Goal: Task Accomplishment & Management: Manage account settings

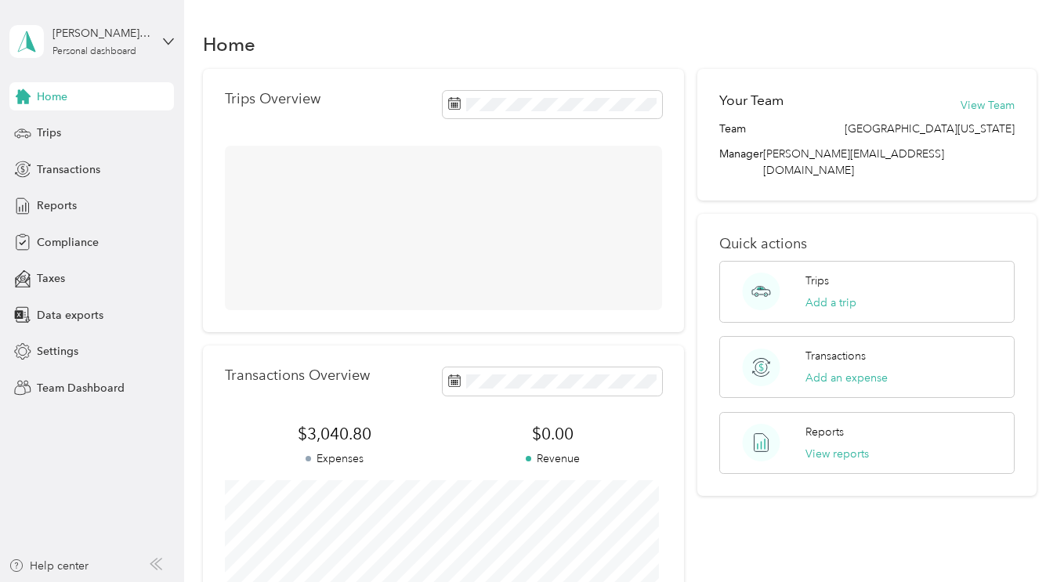
click at [111, 49] on div "Personal dashboard" at bounding box center [95, 51] width 84 height 9
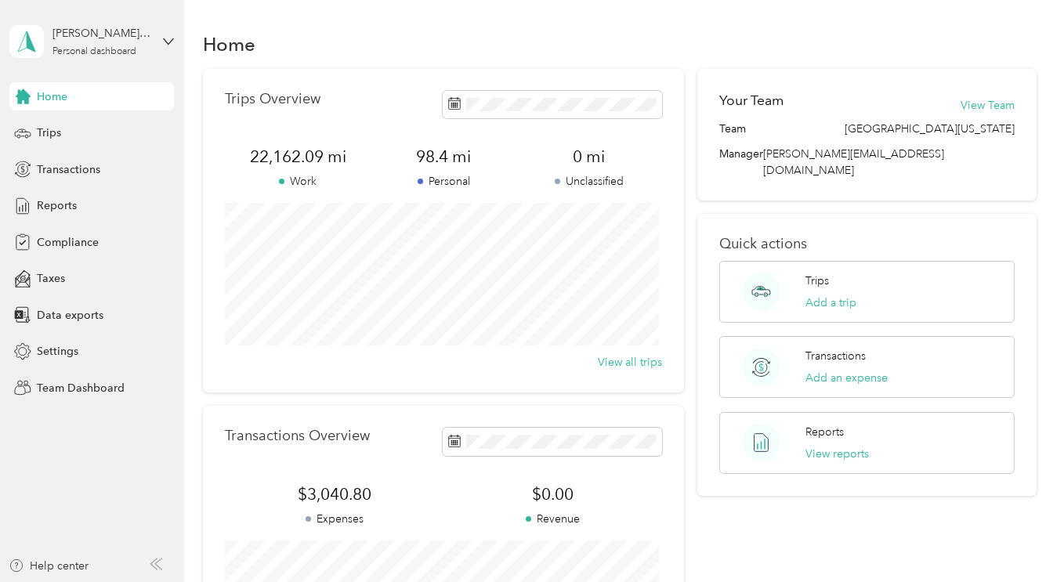
click at [81, 129] on div "Team dashboard" at bounding box center [66, 128] width 84 height 16
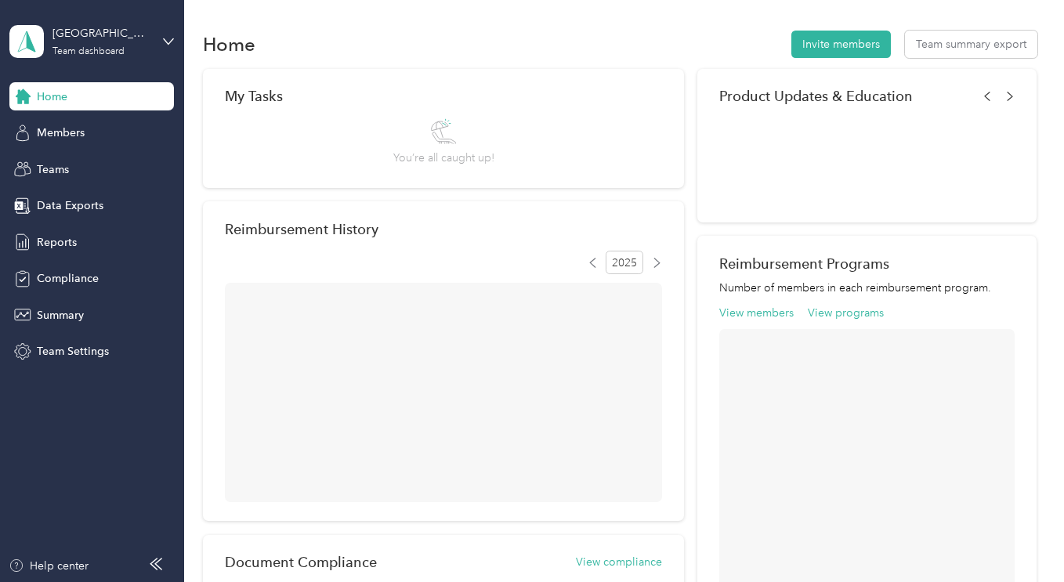
click at [60, 135] on span "Members" at bounding box center [61, 133] width 48 height 16
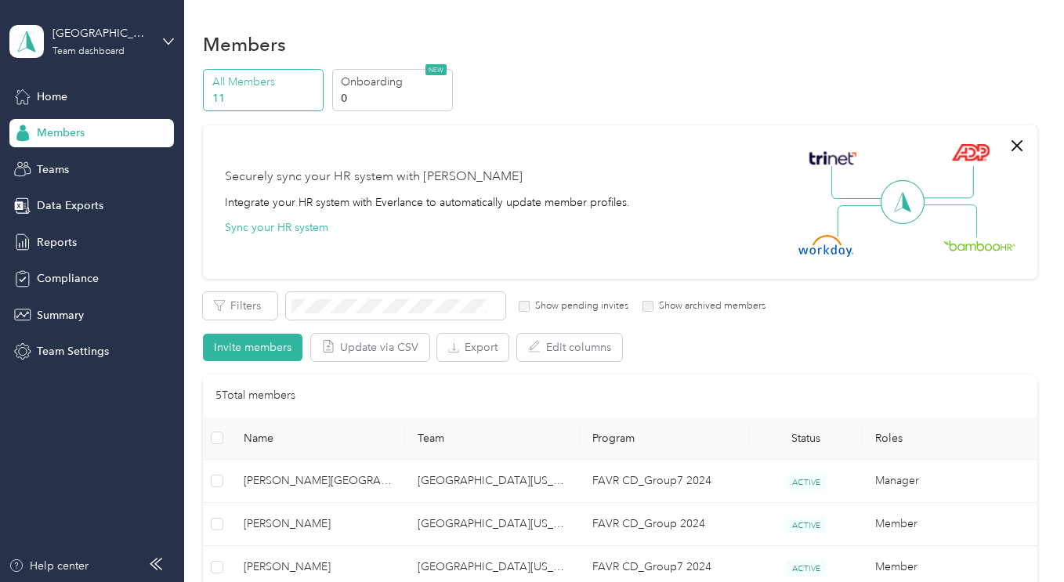
scroll to position [319, 0]
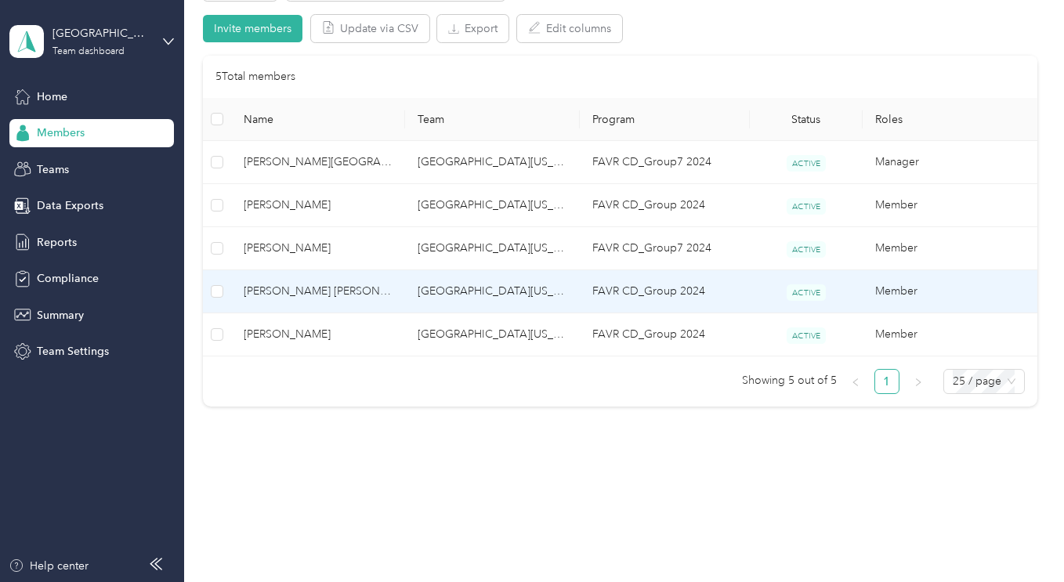
click at [283, 292] on span "[PERSON_NAME] [PERSON_NAME]" at bounding box center [318, 291] width 149 height 17
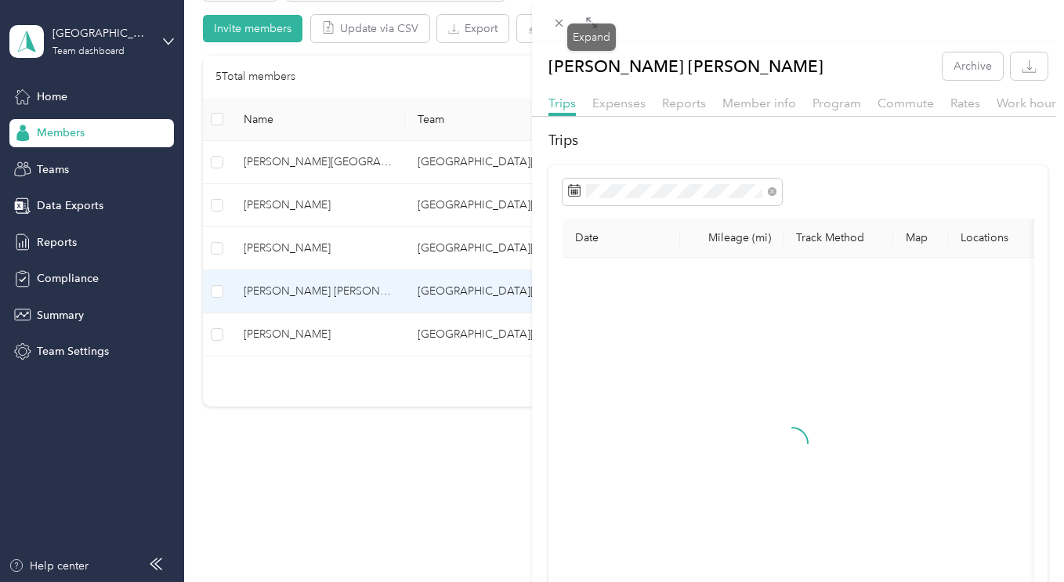
click at [596, 22] on icon at bounding box center [591, 22] width 13 height 13
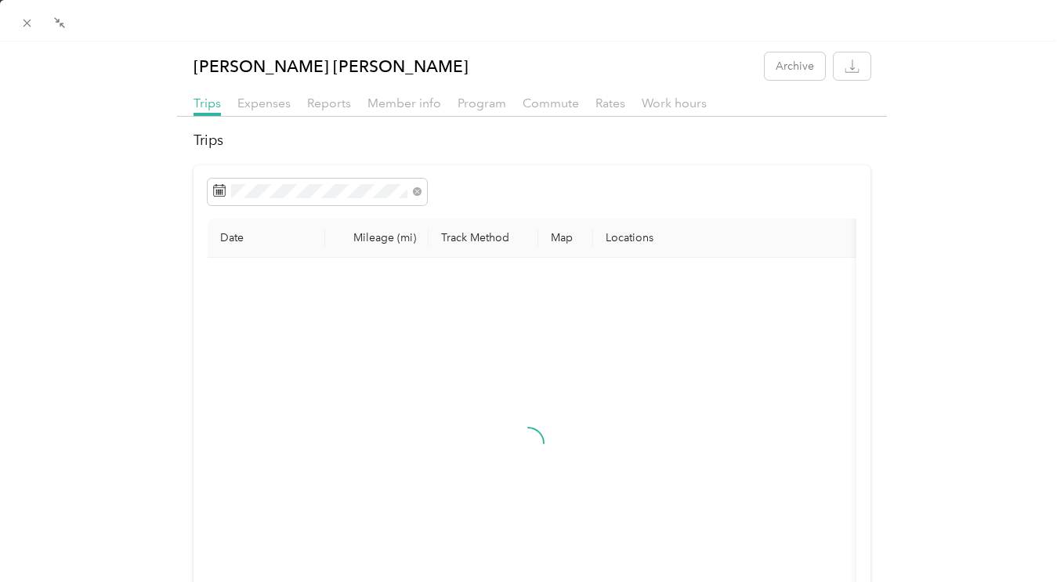
click at [242, 183] on span at bounding box center [317, 192] width 219 height 27
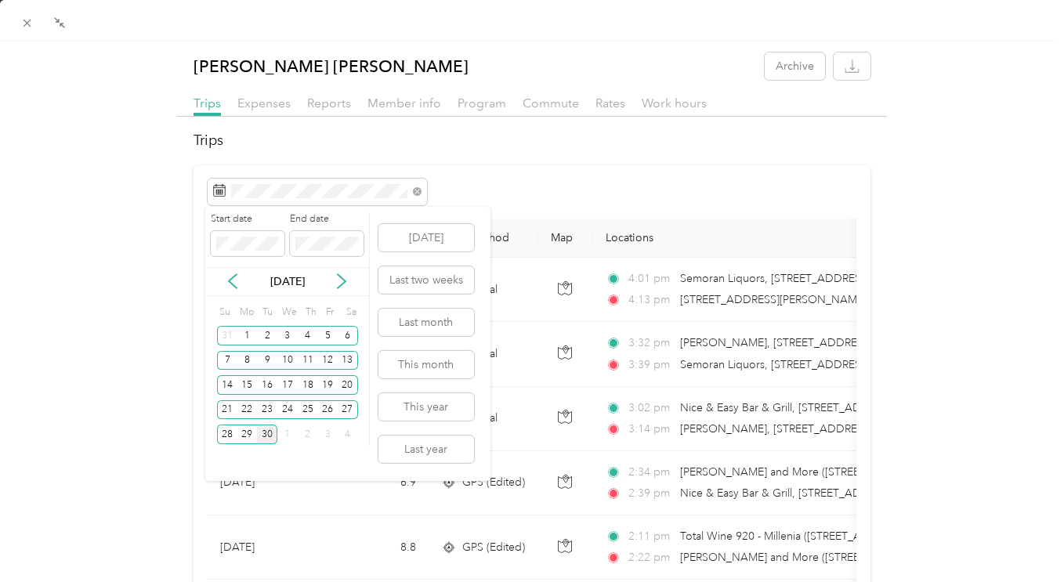
click at [249, 435] on div "29" at bounding box center [247, 435] width 20 height 20
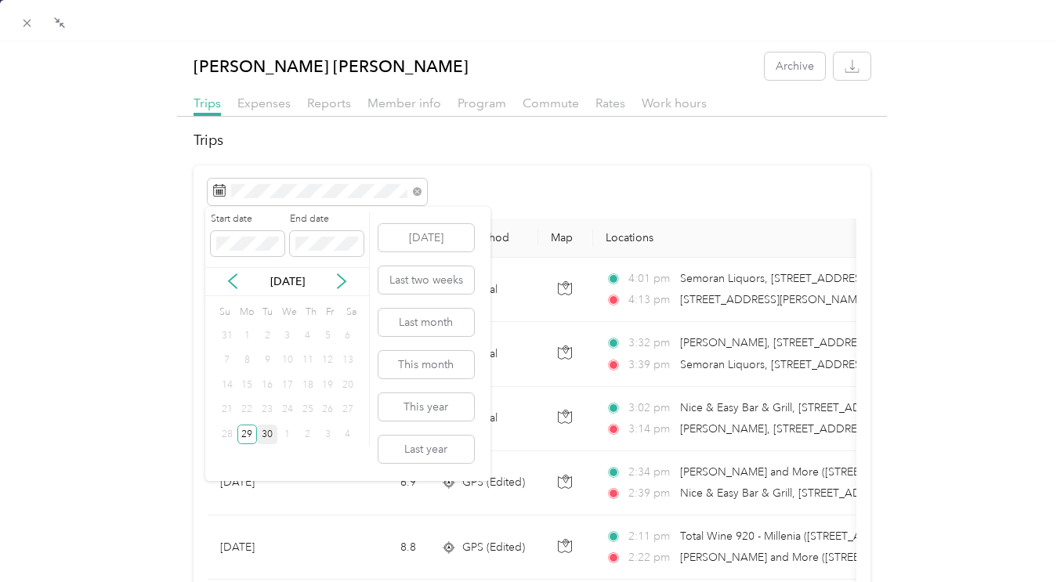
click at [249, 435] on div "29" at bounding box center [247, 435] width 20 height 20
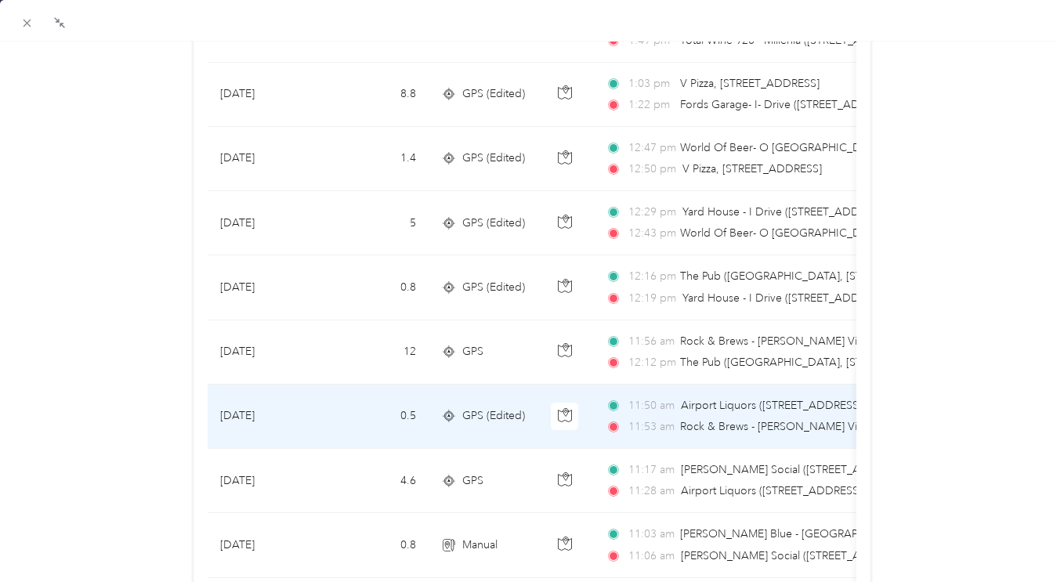
scroll to position [974, 0]
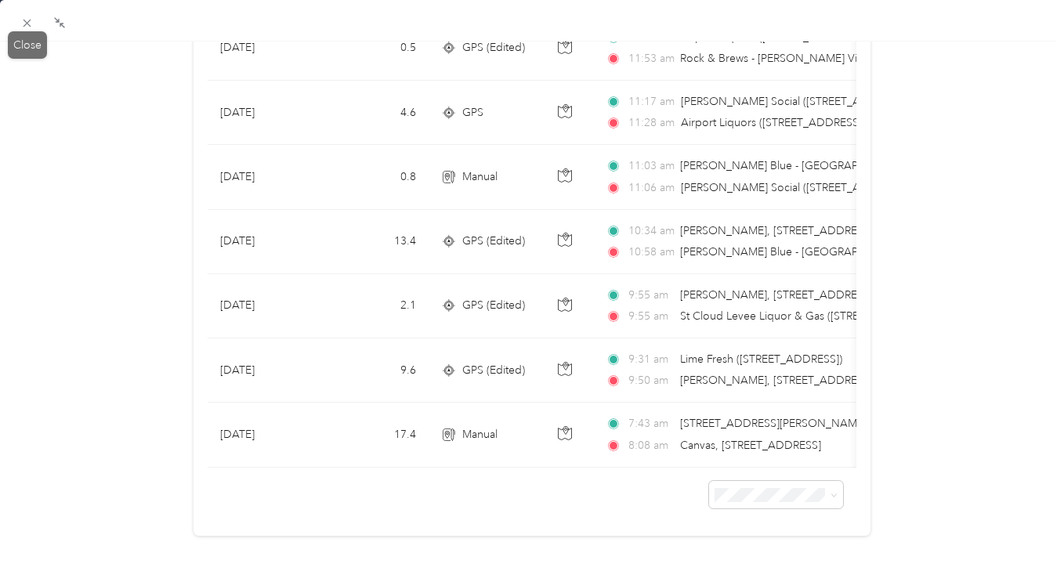
click at [30, 21] on icon at bounding box center [26, 22] width 13 height 13
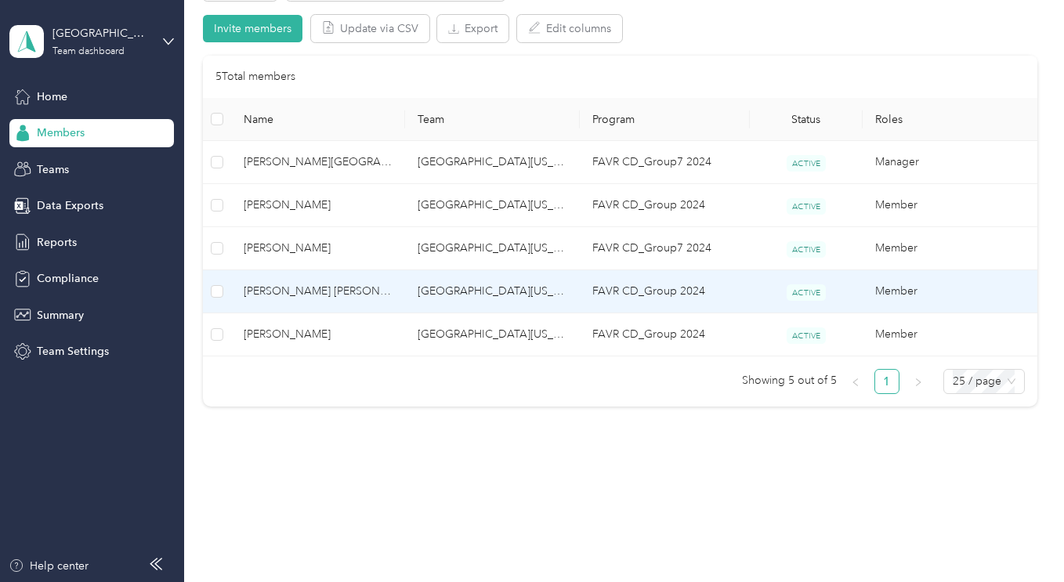
scroll to position [212, 0]
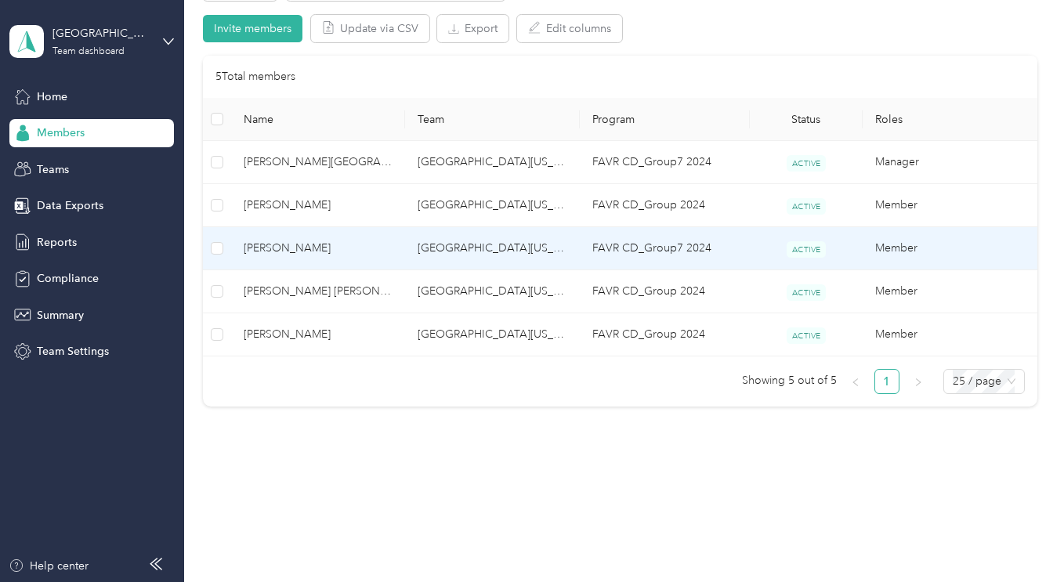
click at [303, 248] on span "[PERSON_NAME]" at bounding box center [318, 248] width 149 height 17
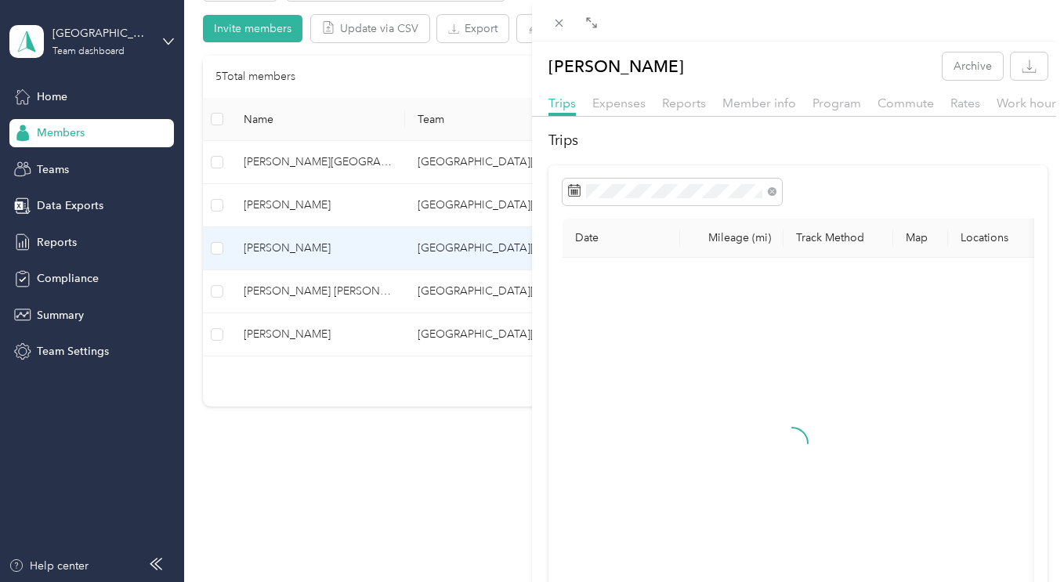
click at [583, 23] on span at bounding box center [592, 22] width 20 height 22
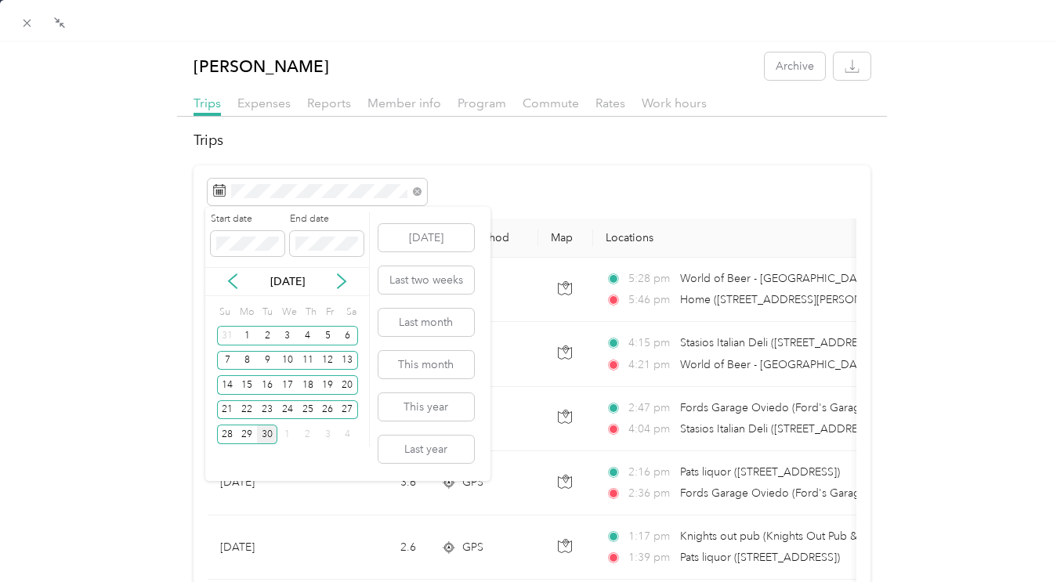
click at [252, 433] on div "29" at bounding box center [247, 435] width 20 height 20
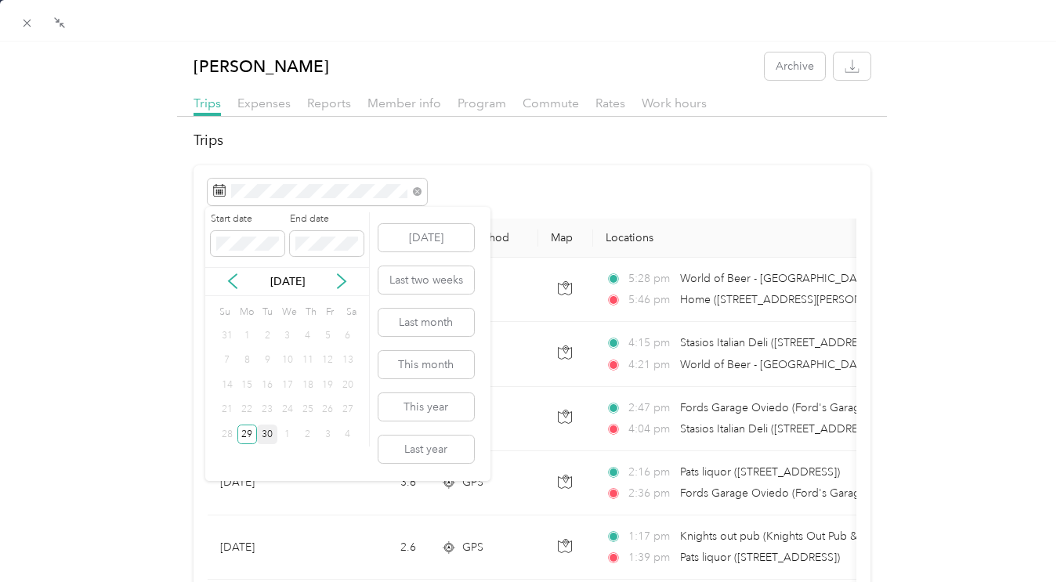
click at [252, 433] on div "29" at bounding box center [247, 435] width 20 height 20
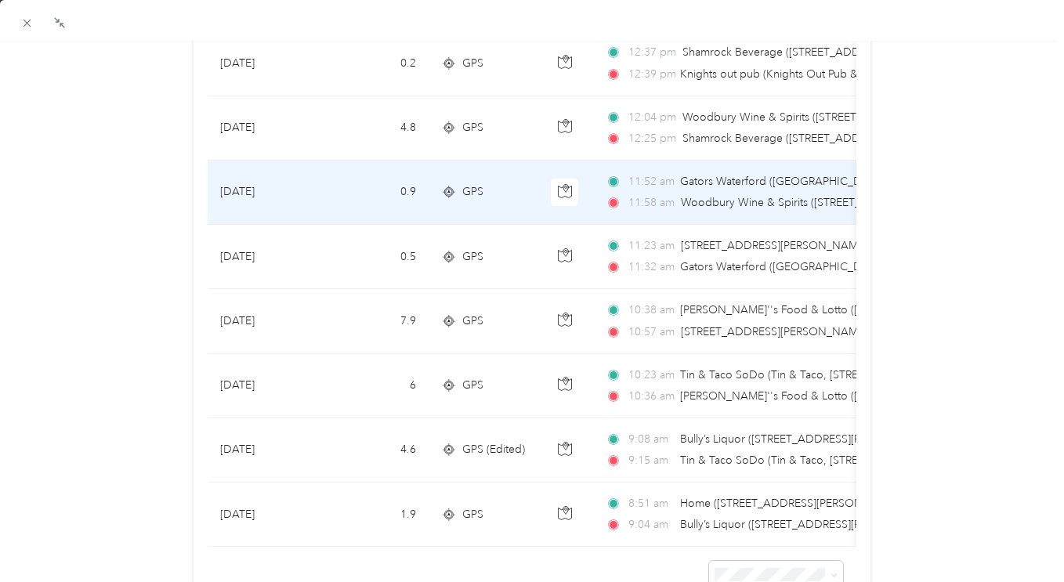
scroll to position [627, 0]
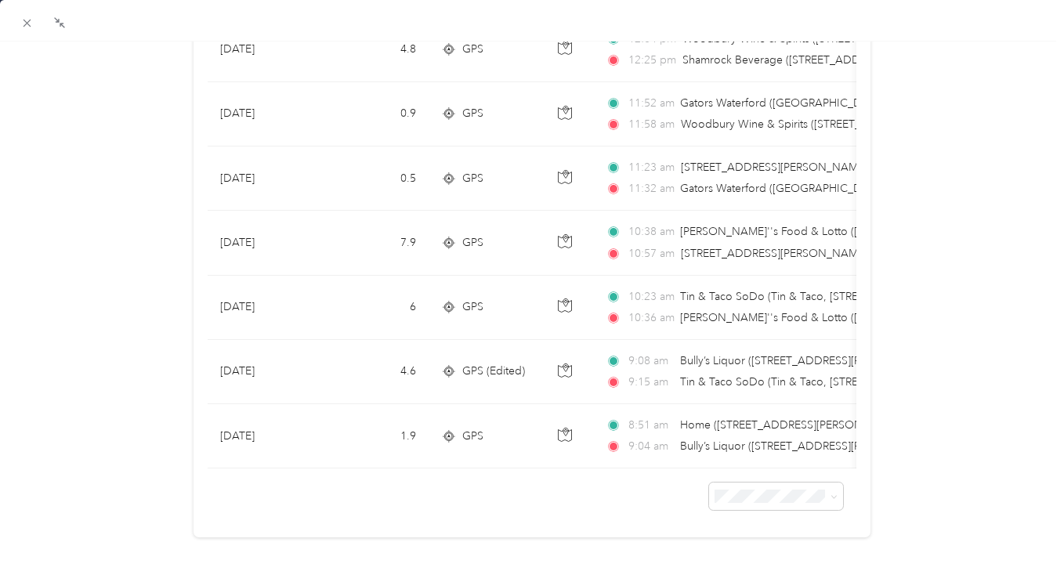
click at [28, 22] on icon at bounding box center [26, 22] width 13 height 13
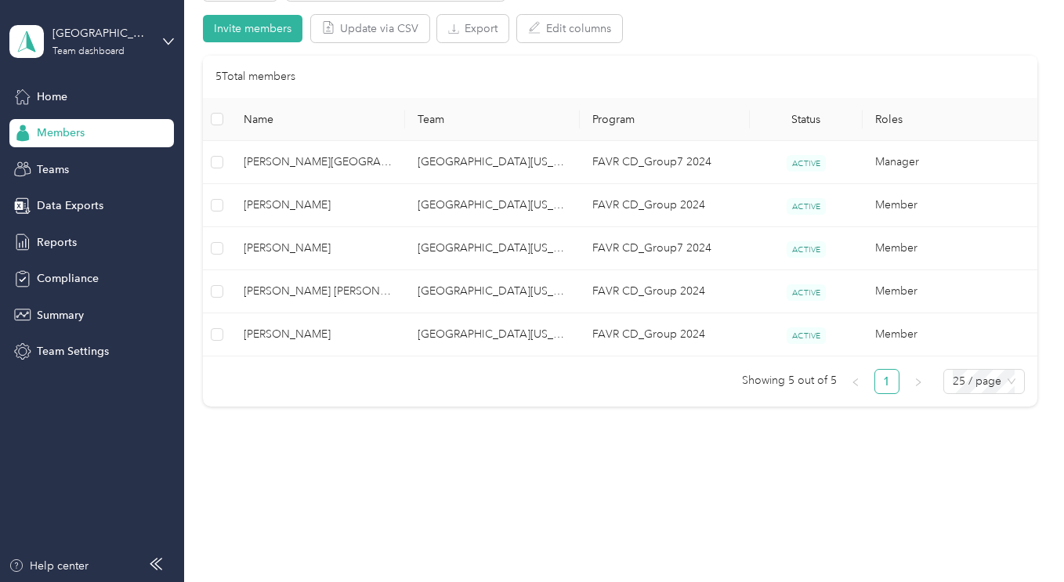
scroll to position [212, 0]
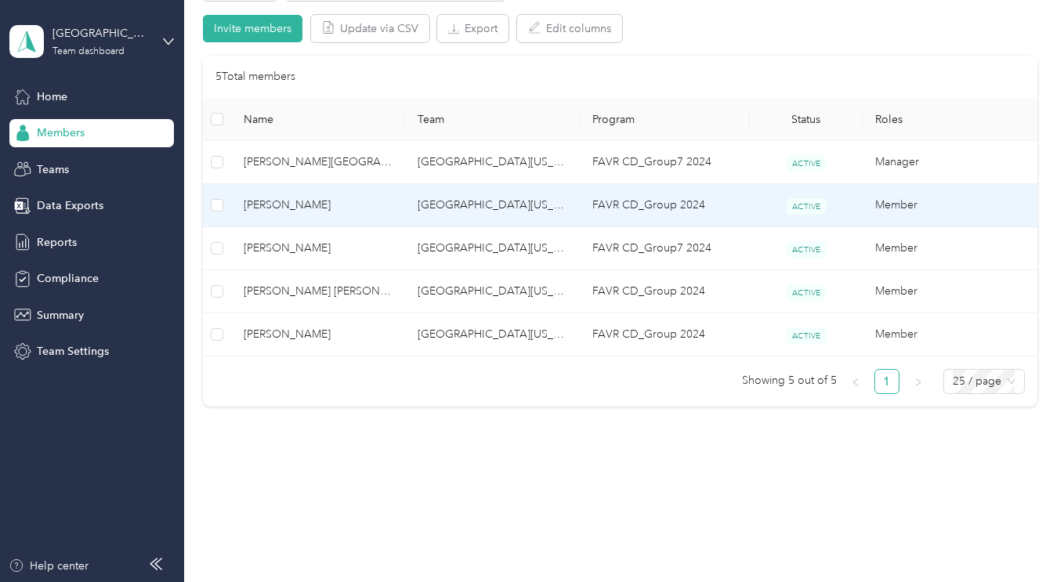
click at [302, 197] on span "[PERSON_NAME]" at bounding box center [318, 205] width 149 height 17
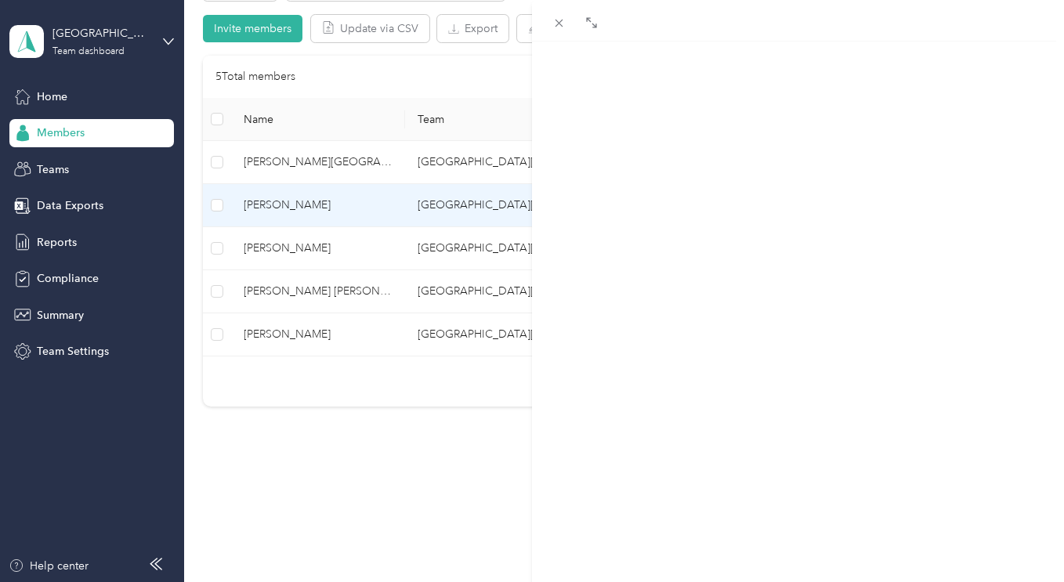
click at [585, 30] on span at bounding box center [592, 22] width 20 height 22
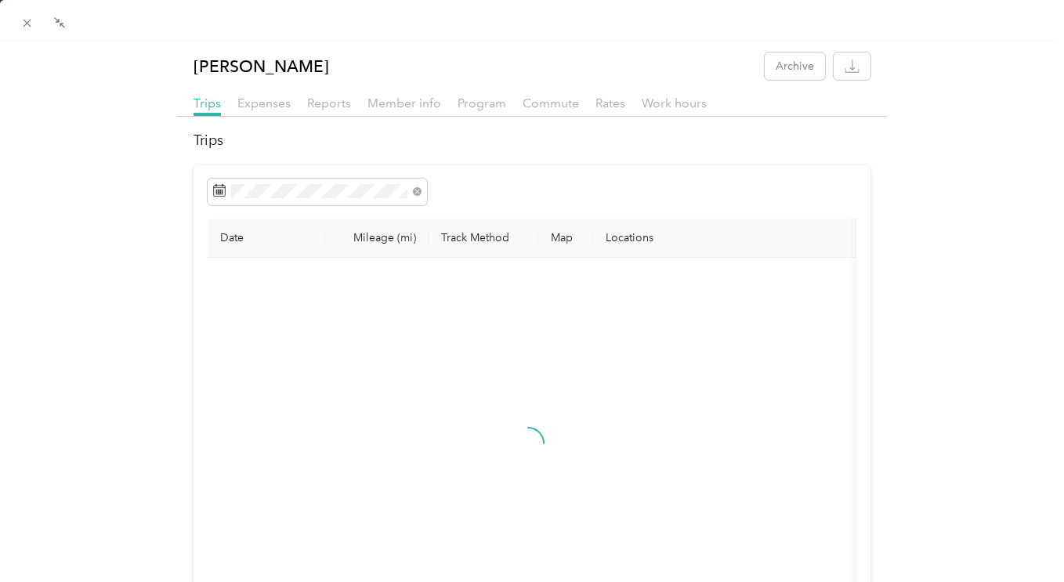
click at [262, 176] on div "Date Mileage (mi) Track Method Map Locations Mileage value Purpose" at bounding box center [532, 445] width 676 height 560
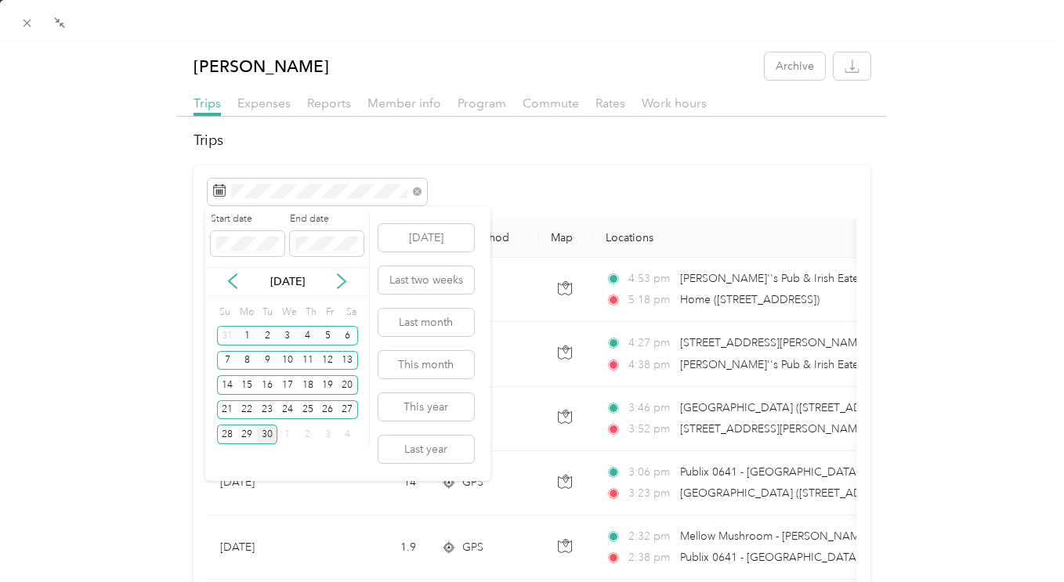
click at [248, 437] on div "29" at bounding box center [247, 435] width 20 height 20
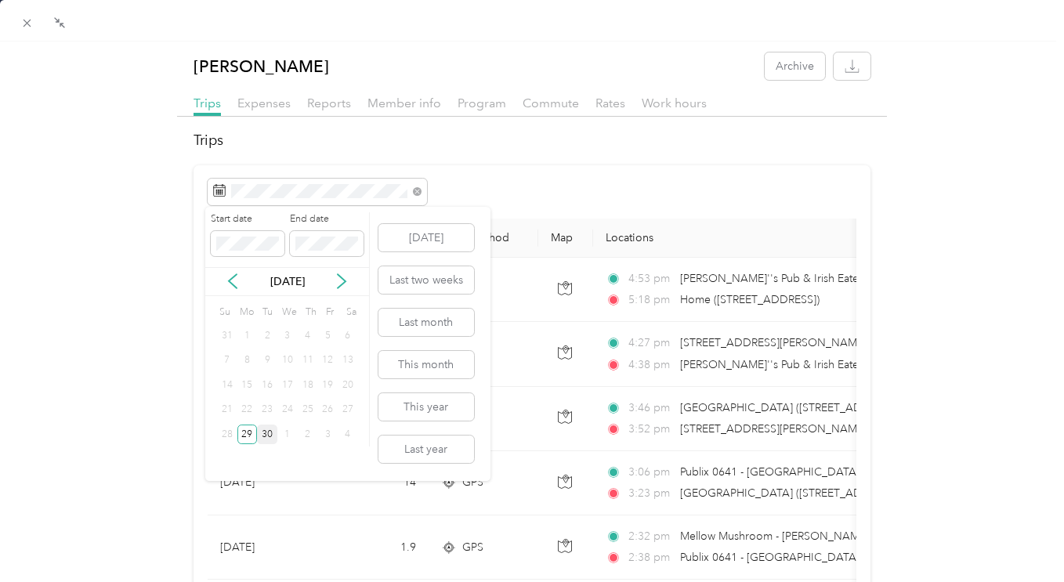
click at [248, 437] on div "29" at bounding box center [247, 435] width 20 height 20
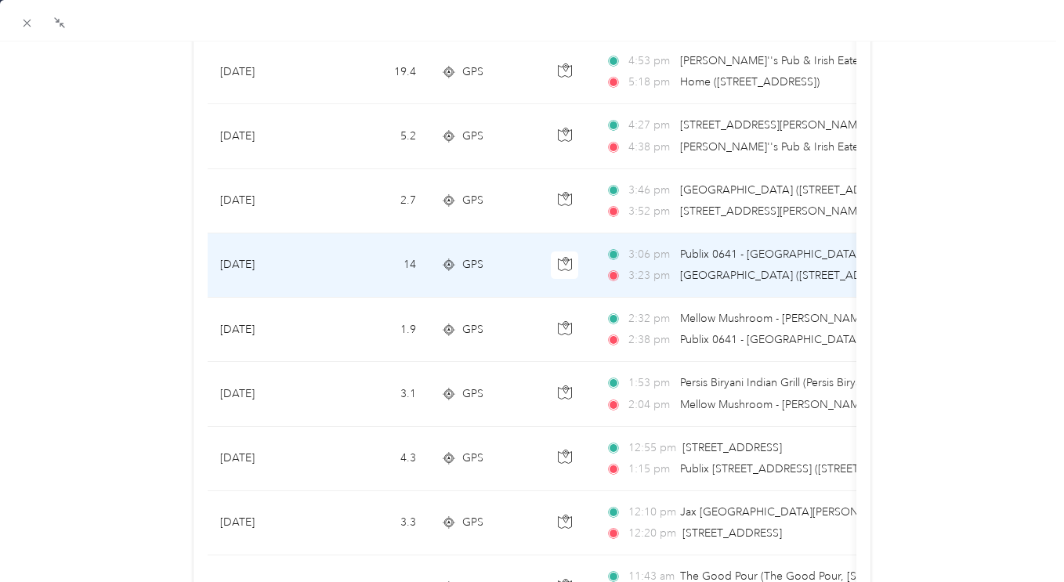
scroll to position [140, 0]
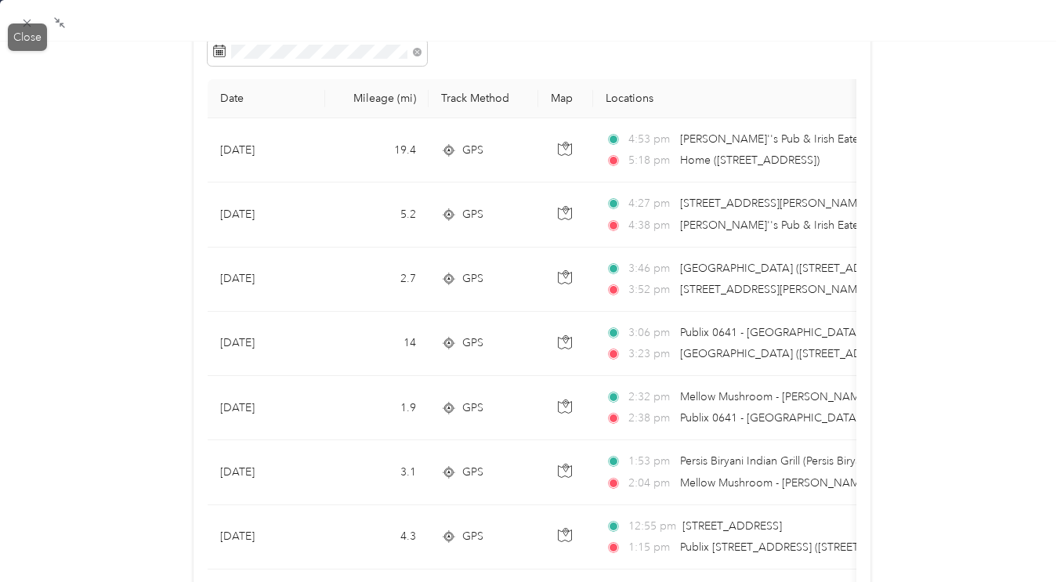
click at [24, 28] on icon at bounding box center [26, 22] width 13 height 13
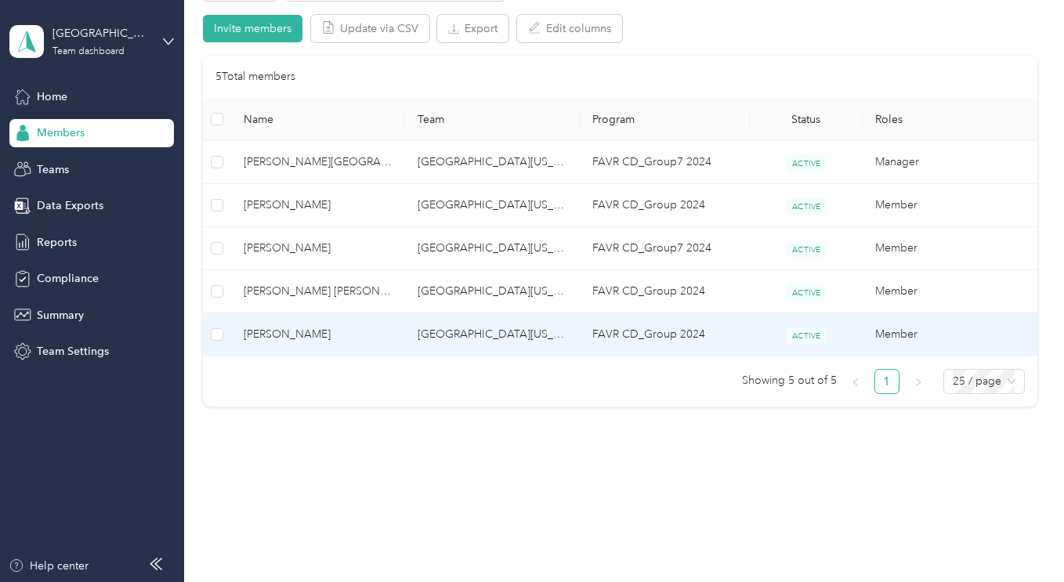
click at [289, 335] on span "[PERSON_NAME]" at bounding box center [318, 334] width 149 height 17
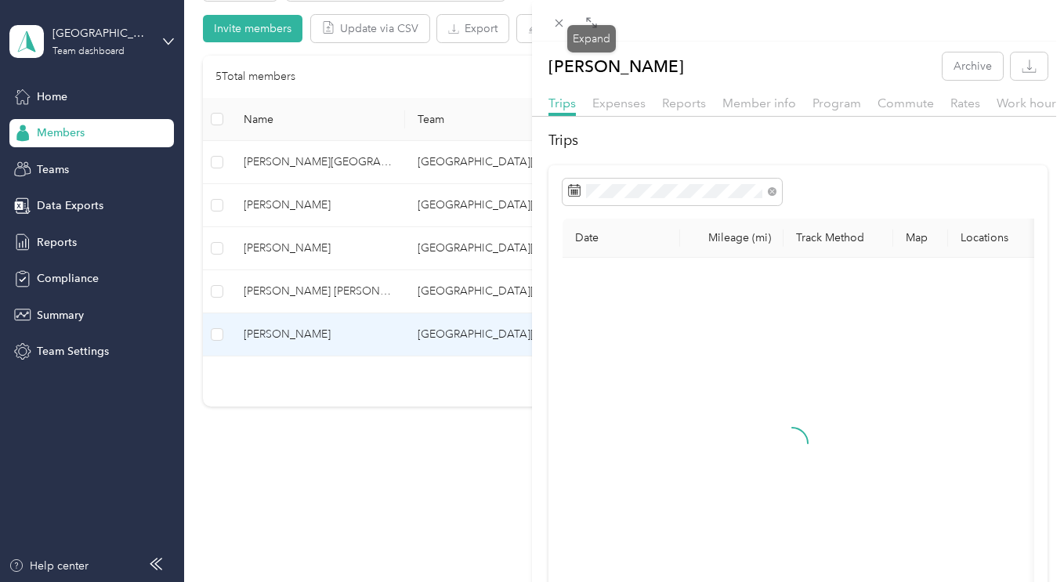
click at [592, 27] on icon at bounding box center [591, 22] width 13 height 13
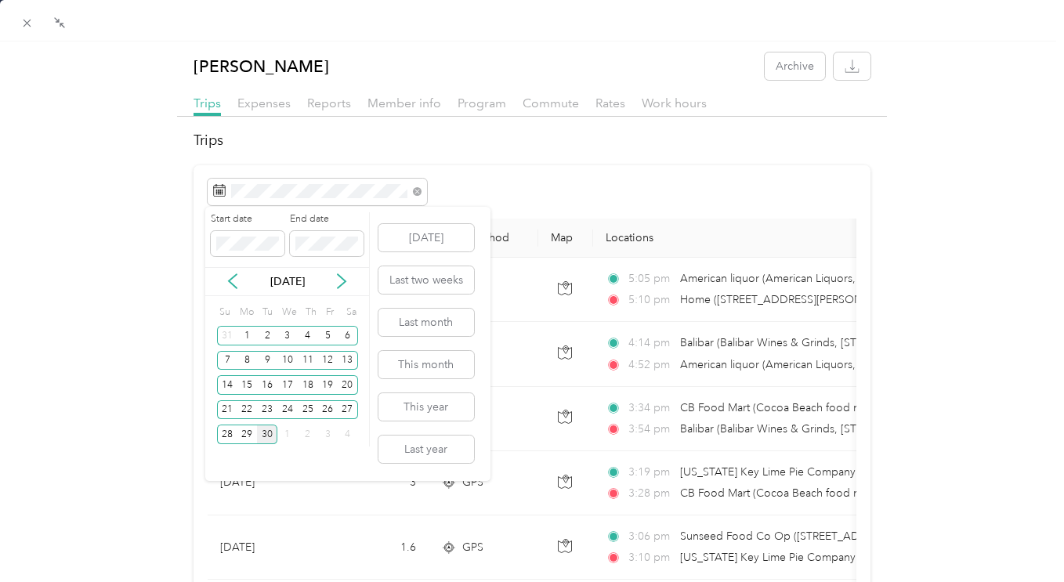
click at [249, 436] on div "29" at bounding box center [247, 435] width 20 height 20
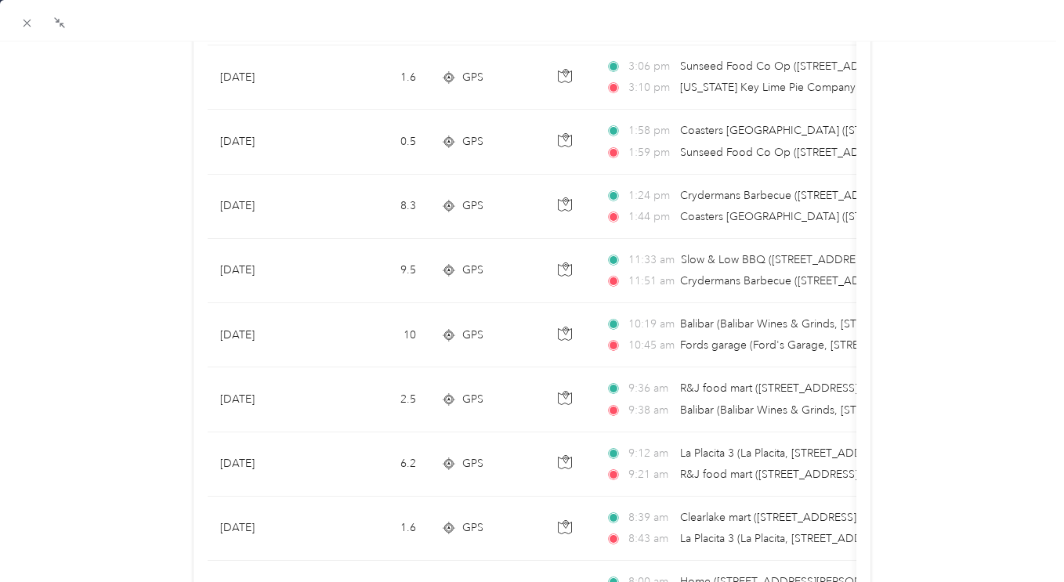
scroll to position [651, 0]
